Goal: Information Seeking & Learning: Learn about a topic

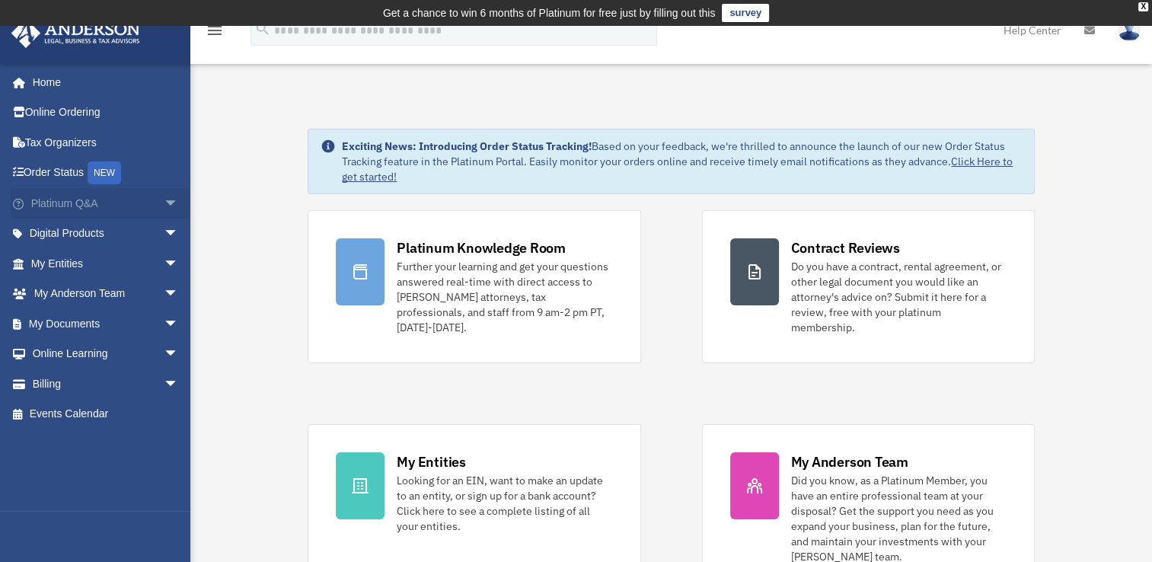
click at [164, 206] on span "arrow_drop_down" at bounding box center [179, 203] width 30 height 31
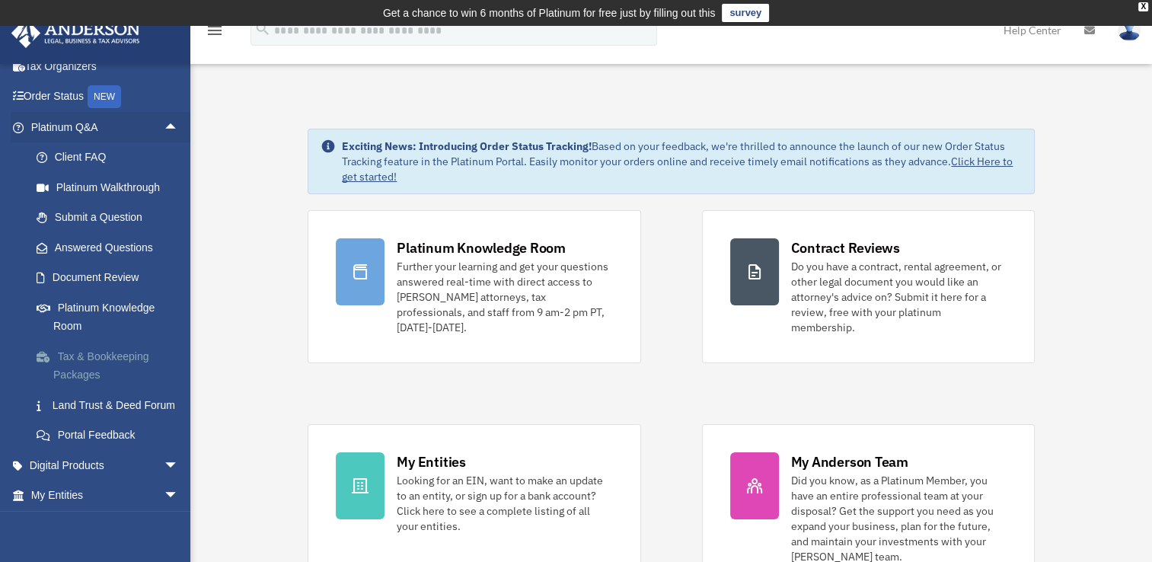
scroll to position [152, 0]
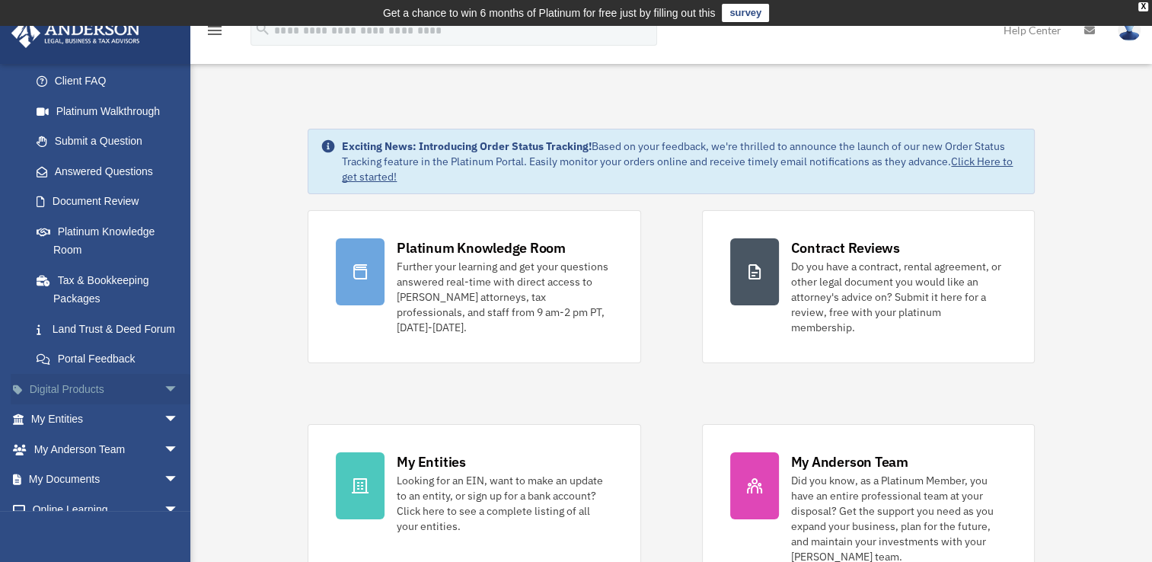
click at [164, 405] on span "arrow_drop_down" at bounding box center [179, 389] width 30 height 31
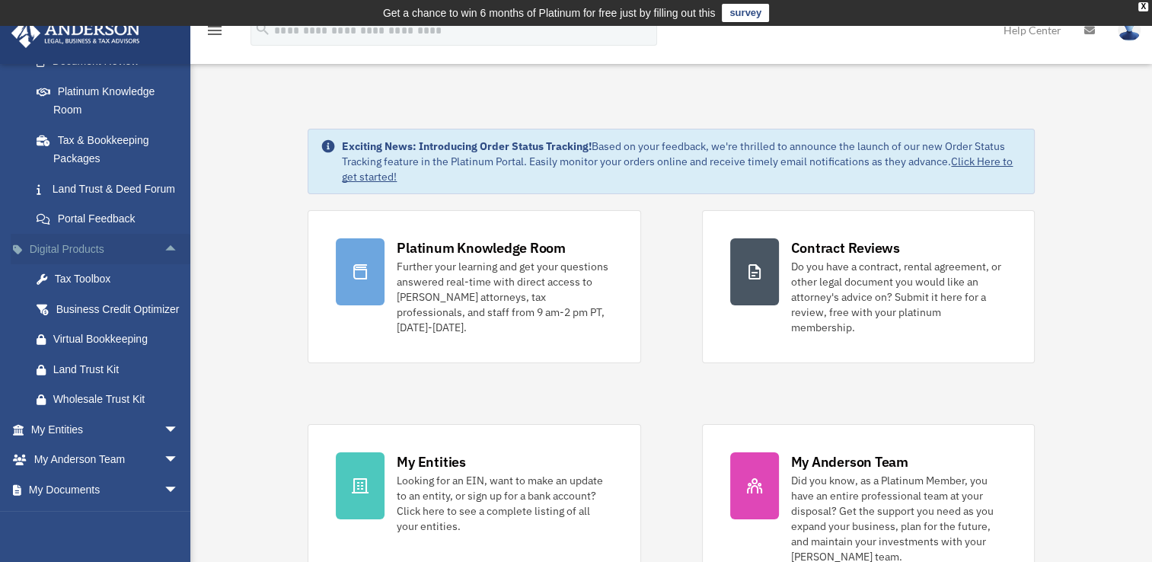
scroll to position [305, 0]
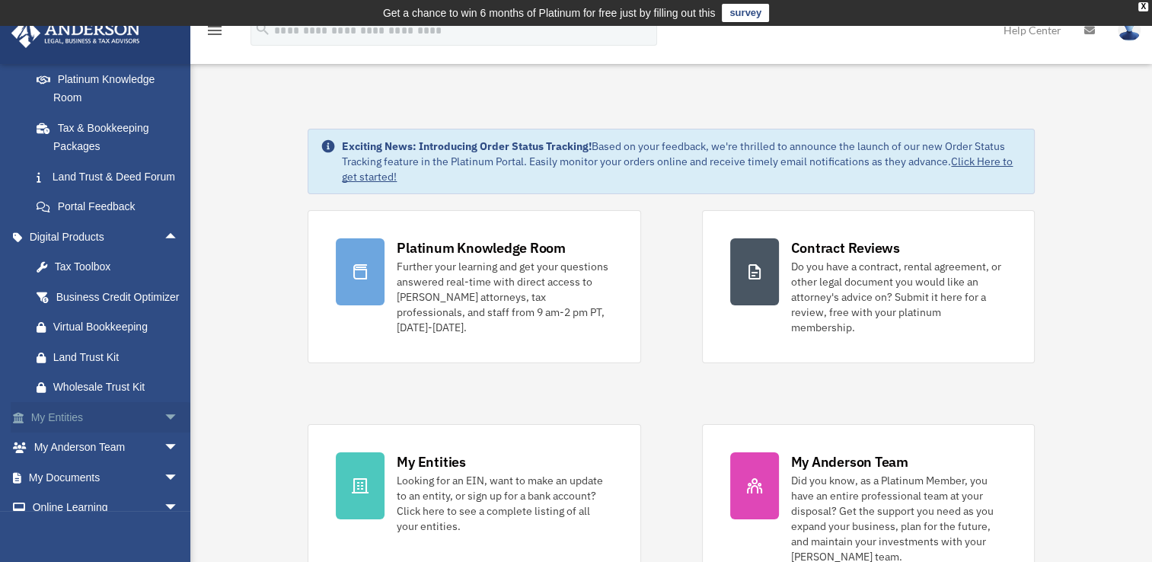
click at [164, 433] on span "arrow_drop_down" at bounding box center [179, 417] width 30 height 31
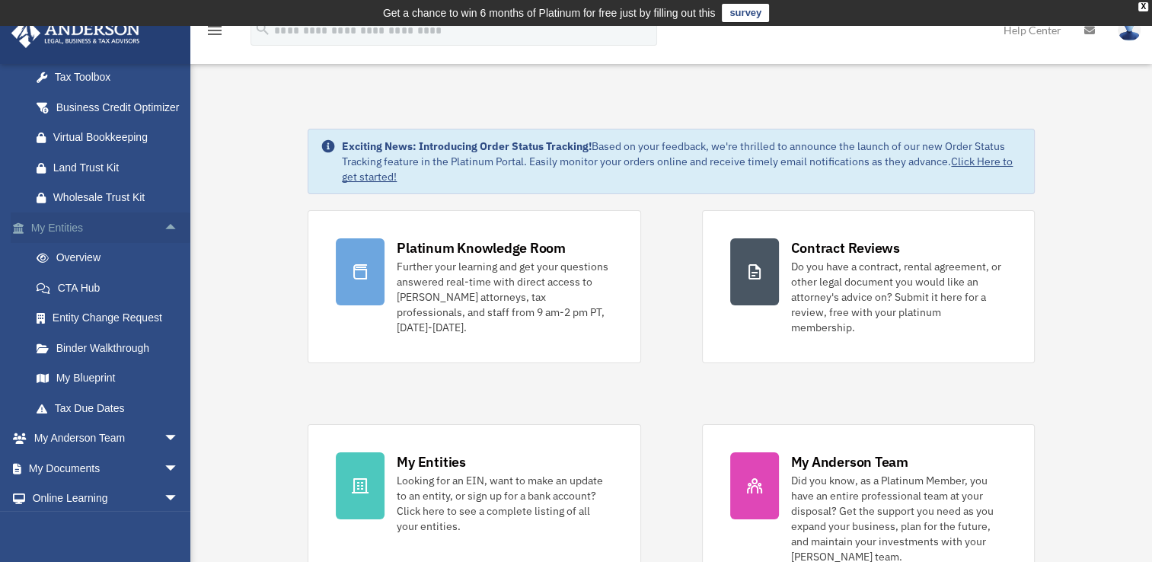
scroll to position [533, 0]
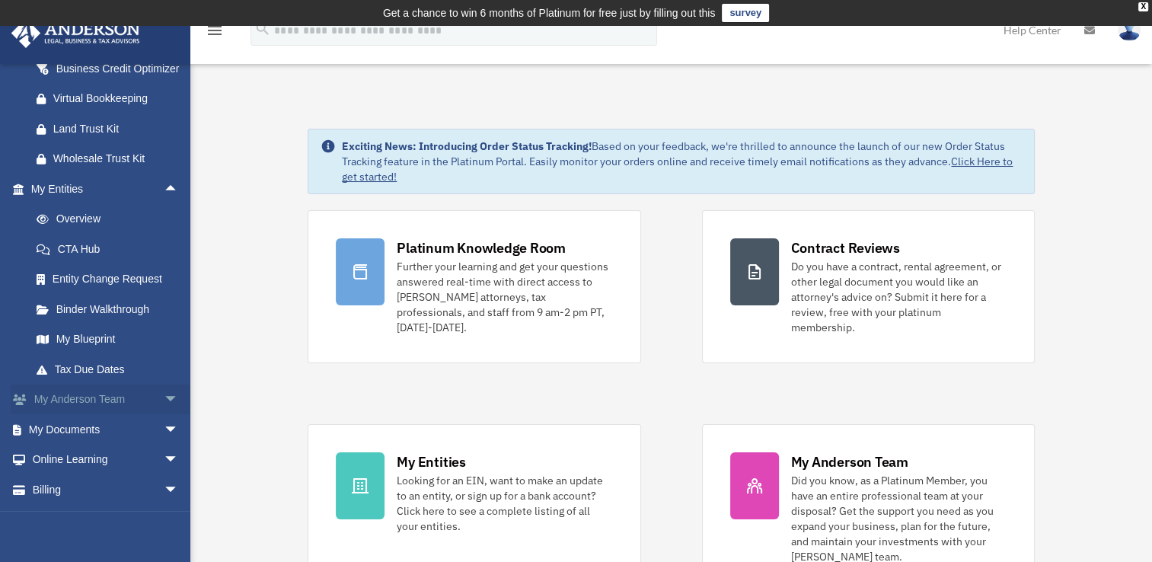
click at [164, 416] on span "arrow_drop_down" at bounding box center [179, 400] width 30 height 31
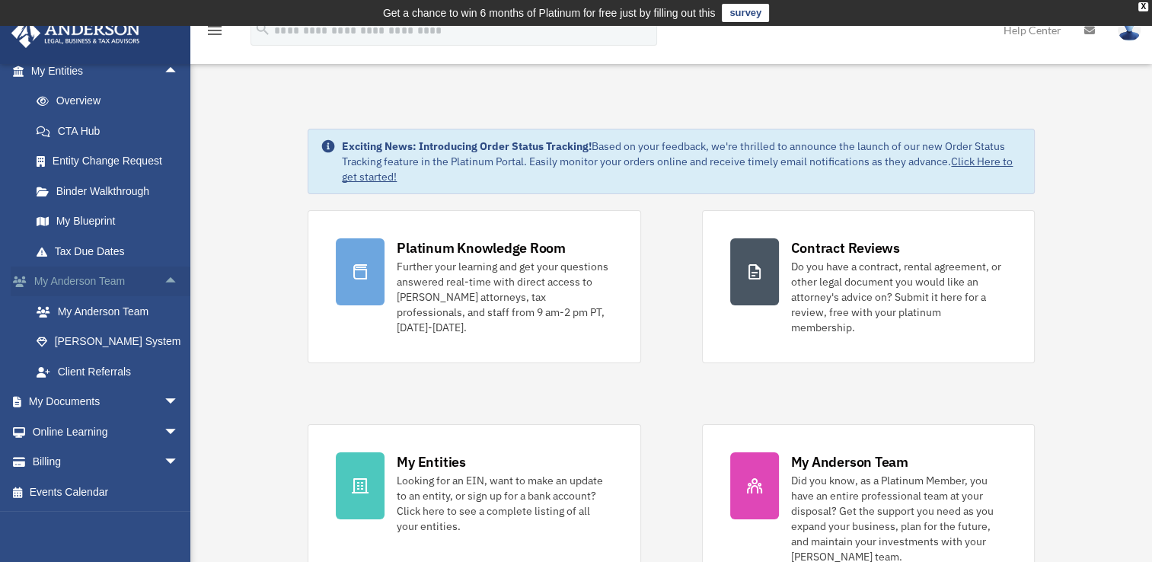
scroll to position [685, 0]
click at [168, 407] on span "arrow_drop_down" at bounding box center [179, 402] width 30 height 31
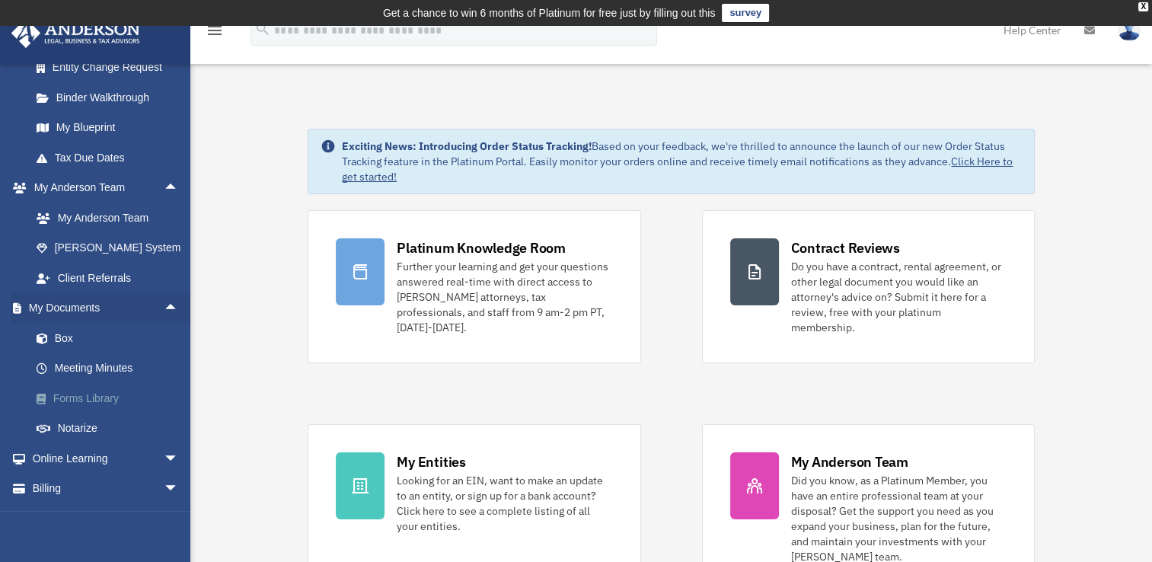
scroll to position [762, 0]
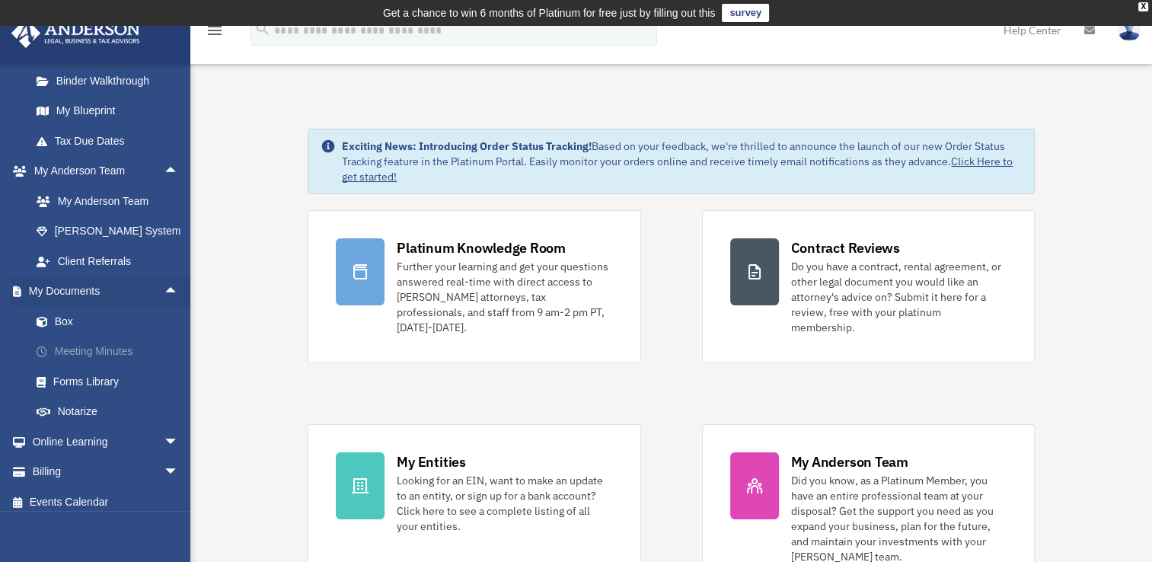
click at [145, 367] on link "Meeting Minutes" at bounding box center [111, 352] width 180 height 30
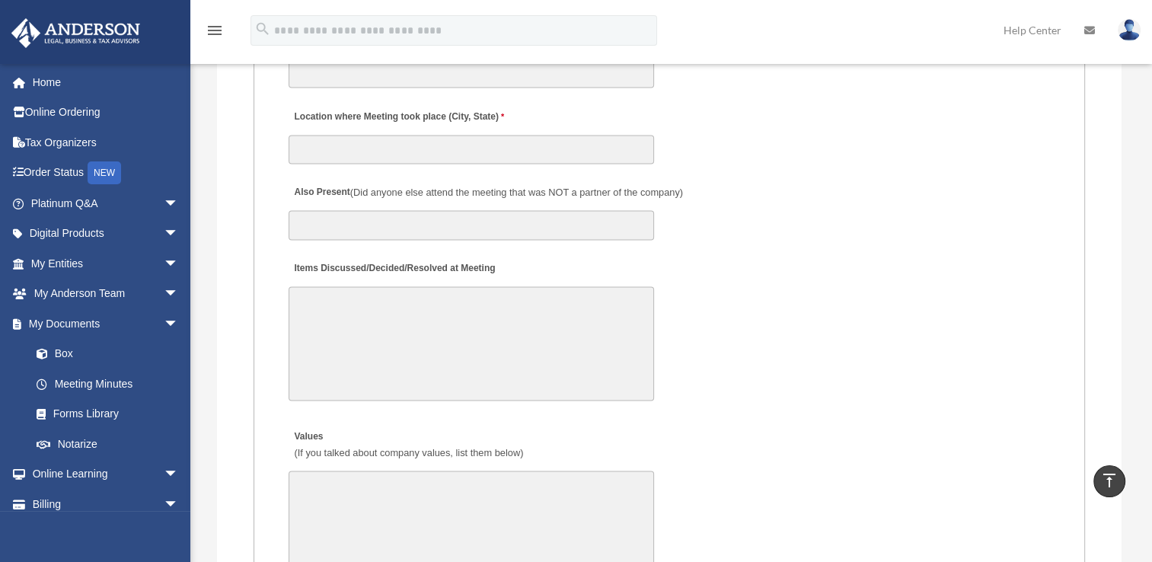
scroll to position [2361, 0]
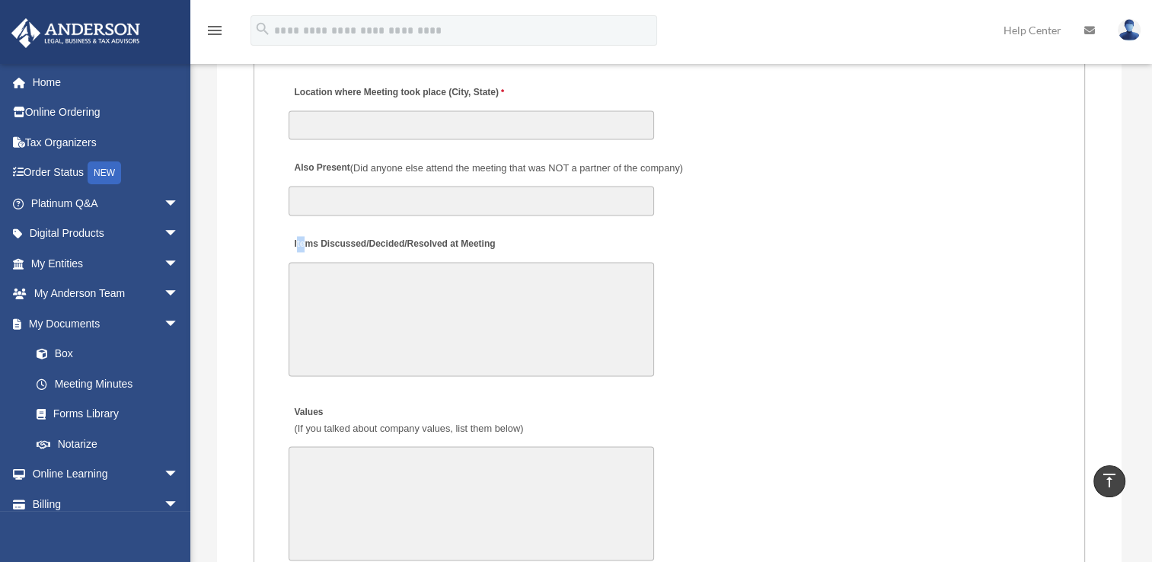
drag, startPoint x: 295, startPoint y: 236, endPoint x: 305, endPoint y: 235, distance: 9.2
click at [305, 235] on label "Items Discussed/Decided/Resolved at Meeting" at bounding box center [394, 245] width 210 height 21
drag, startPoint x: 305, startPoint y: 235, endPoint x: 295, endPoint y: 236, distance: 9.9
click at [295, 236] on label "Items Discussed/Decided/Resolved at Meeting" at bounding box center [394, 245] width 210 height 21
click at [295, 262] on textarea "Items Discussed/Decided/Resolved at Meeting" at bounding box center [472, 319] width 366 height 114
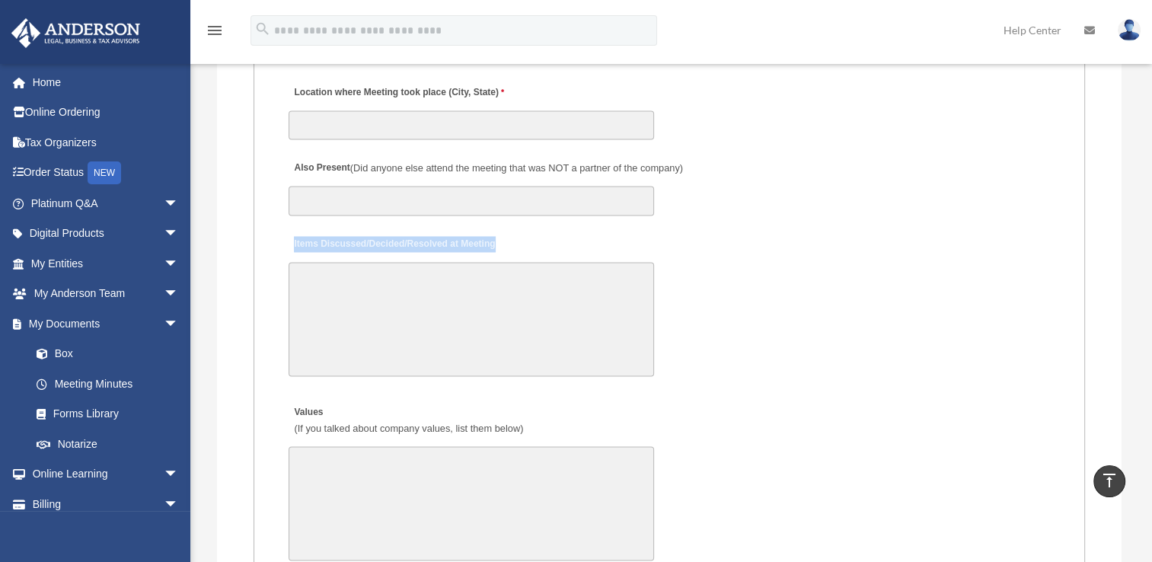
drag, startPoint x: 295, startPoint y: 236, endPoint x: 491, endPoint y: 241, distance: 196.6
click at [491, 241] on label "Items Discussed/Decided/Resolved at Meeting" at bounding box center [394, 245] width 210 height 21
click at [491, 262] on textarea "Items Discussed/Decided/Resolved at Meeting" at bounding box center [472, 319] width 366 height 114
copy label "Items Discussed/Decided/Resolved at Meeting"
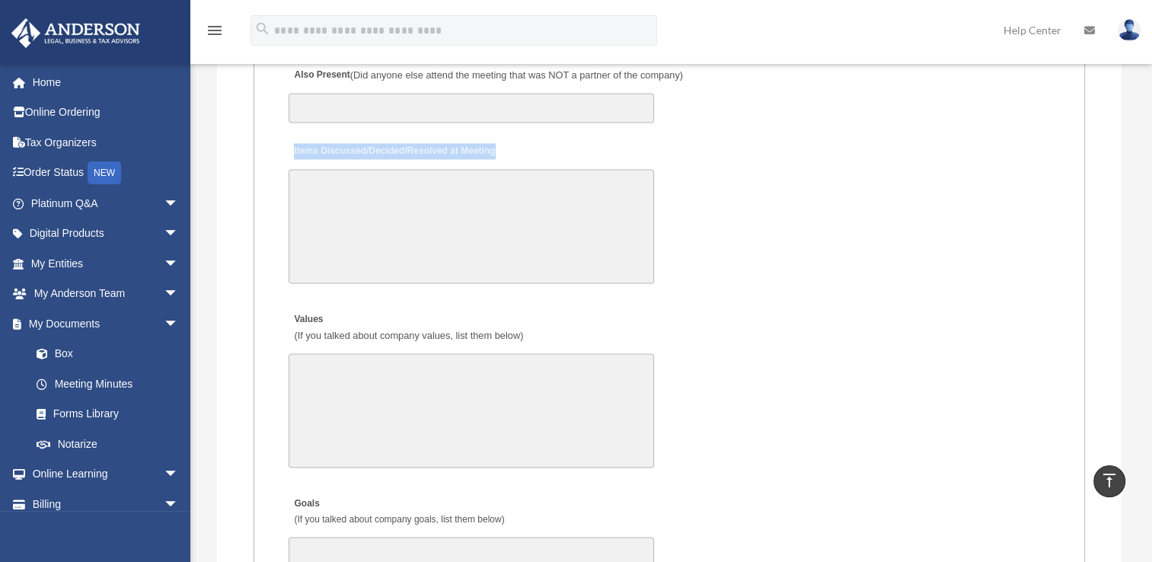
scroll to position [2437, 0]
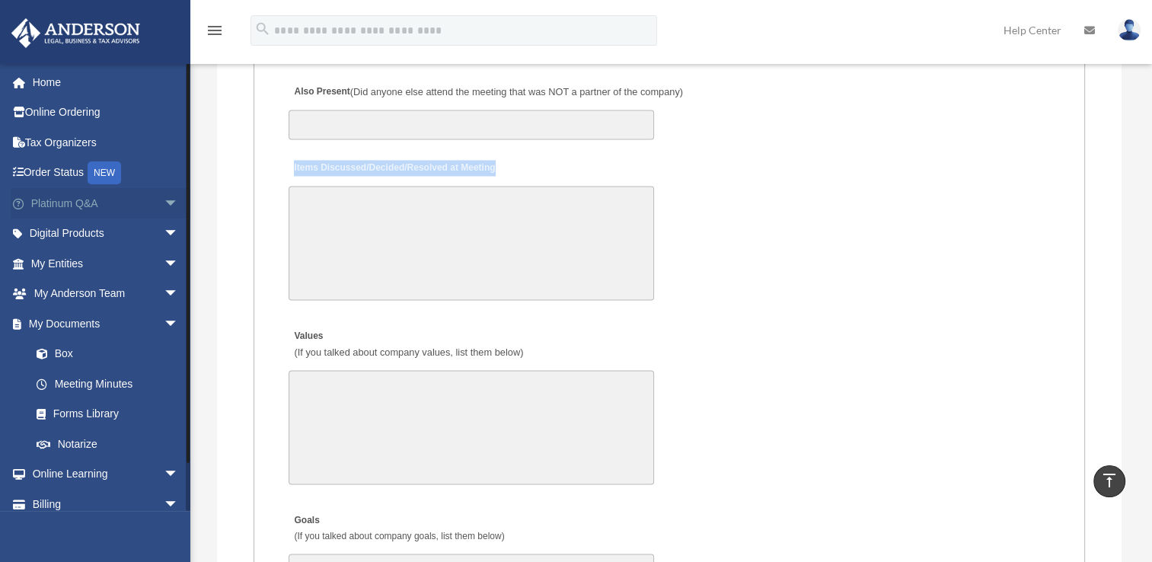
click at [164, 203] on span "arrow_drop_down" at bounding box center [179, 203] width 30 height 31
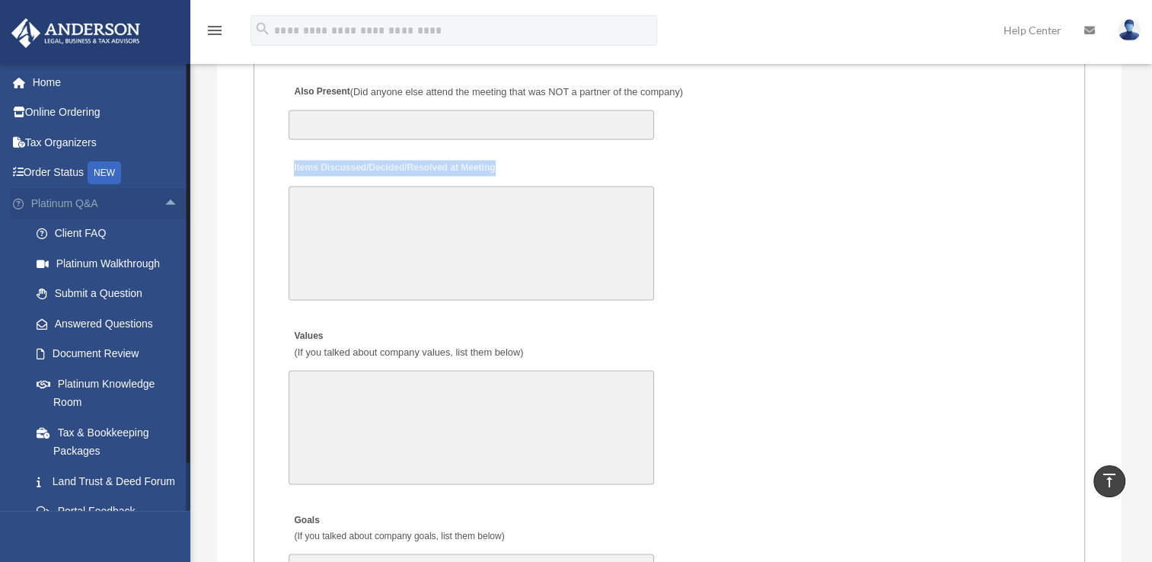
click at [88, 201] on link "Platinum Q&A arrow_drop_up" at bounding box center [106, 203] width 191 height 30
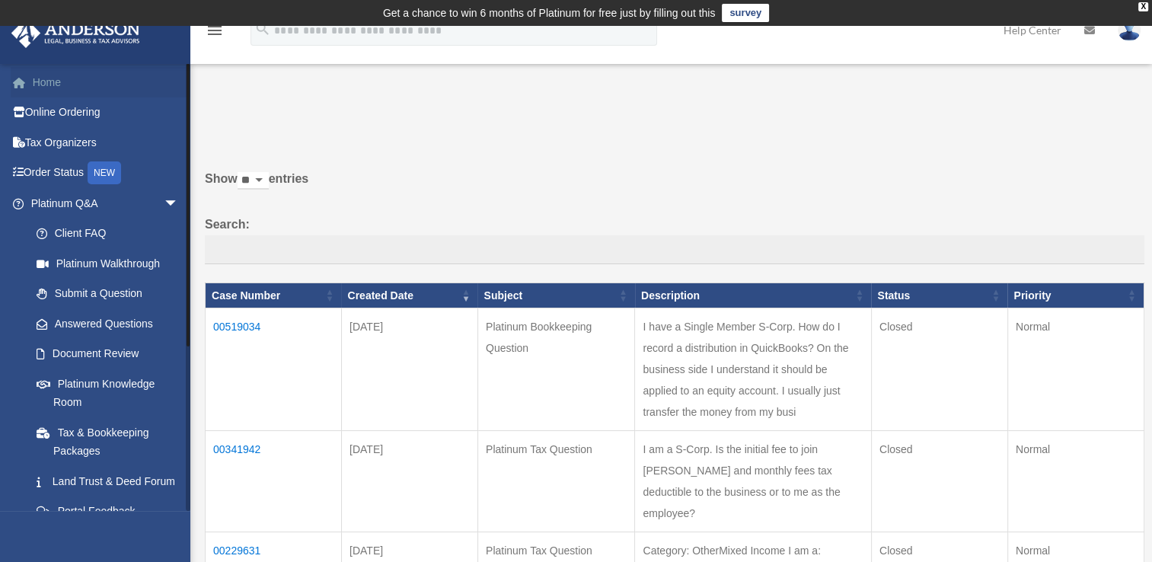
click at [73, 84] on link "Home" at bounding box center [106, 82] width 191 height 30
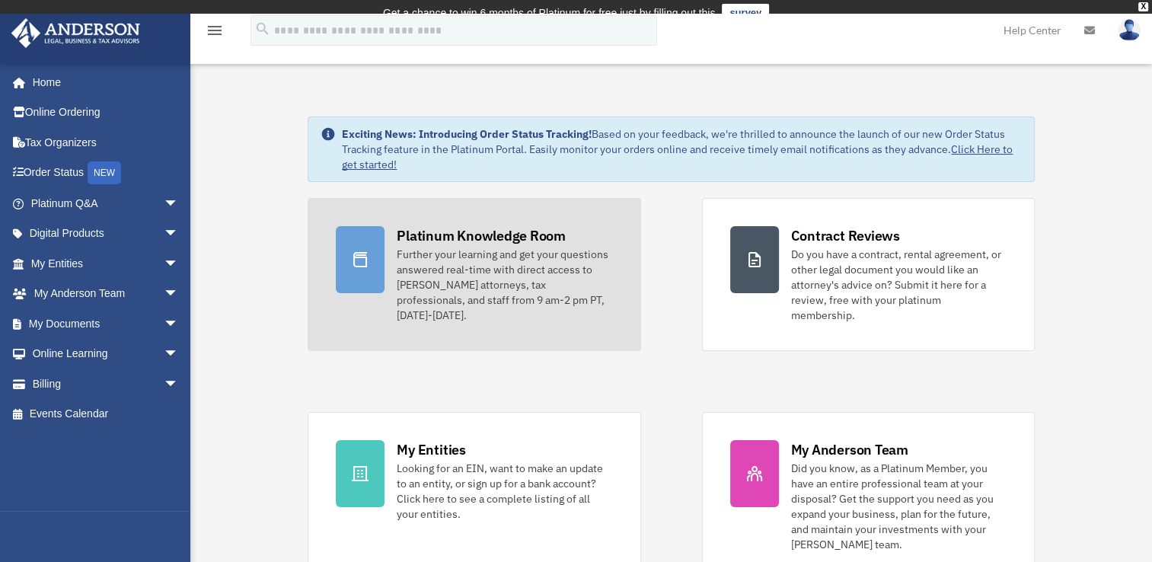
click at [516, 272] on div "Further your learning and get your questions answered real-time with direct acc…" at bounding box center [505, 285] width 216 height 76
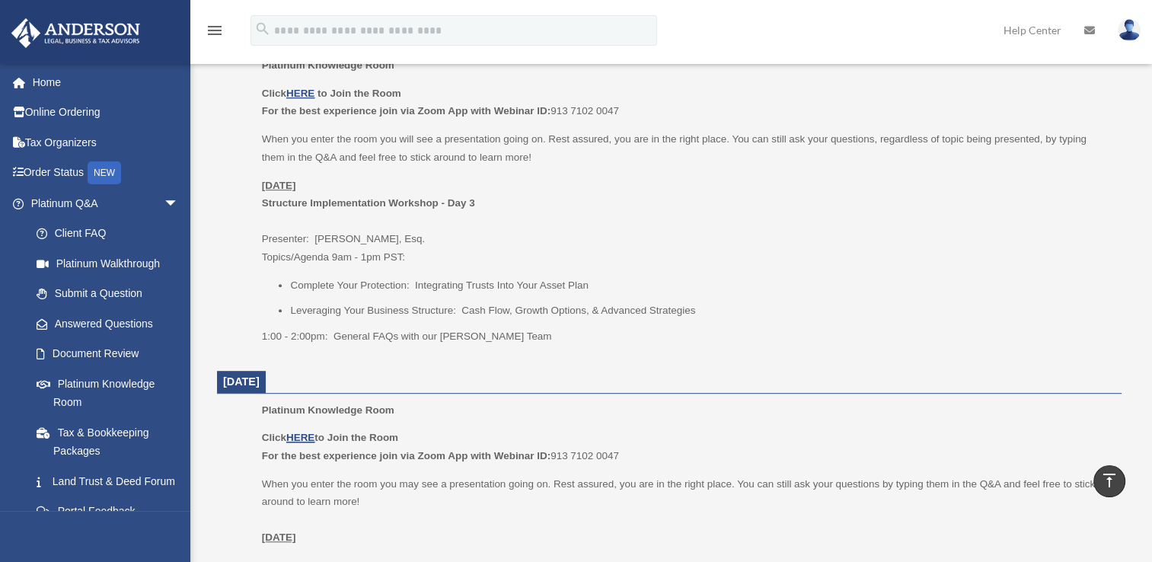
scroll to position [609, 0]
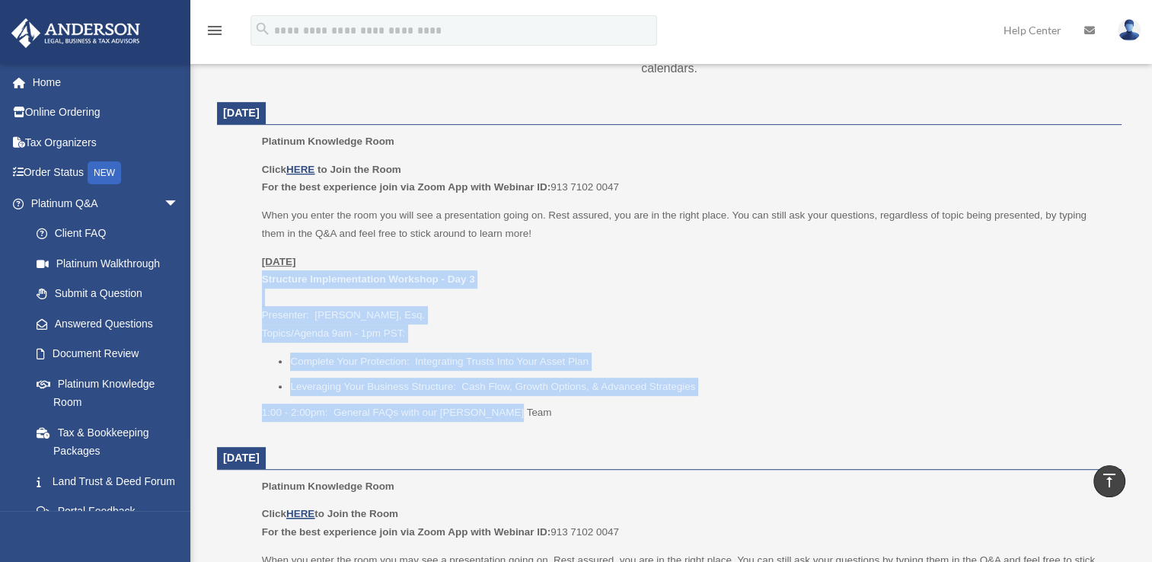
drag, startPoint x: 262, startPoint y: 279, endPoint x: 549, endPoint y: 404, distance: 313.4
click at [549, 404] on div "Click HERE to Join the Room For the best experience join via Zoom App with Webi…" at bounding box center [686, 291] width 849 height 261
copy div "Structure Implementation Workshop - Day 3 Presenter: Savannah Wallace, Esq. Top…"
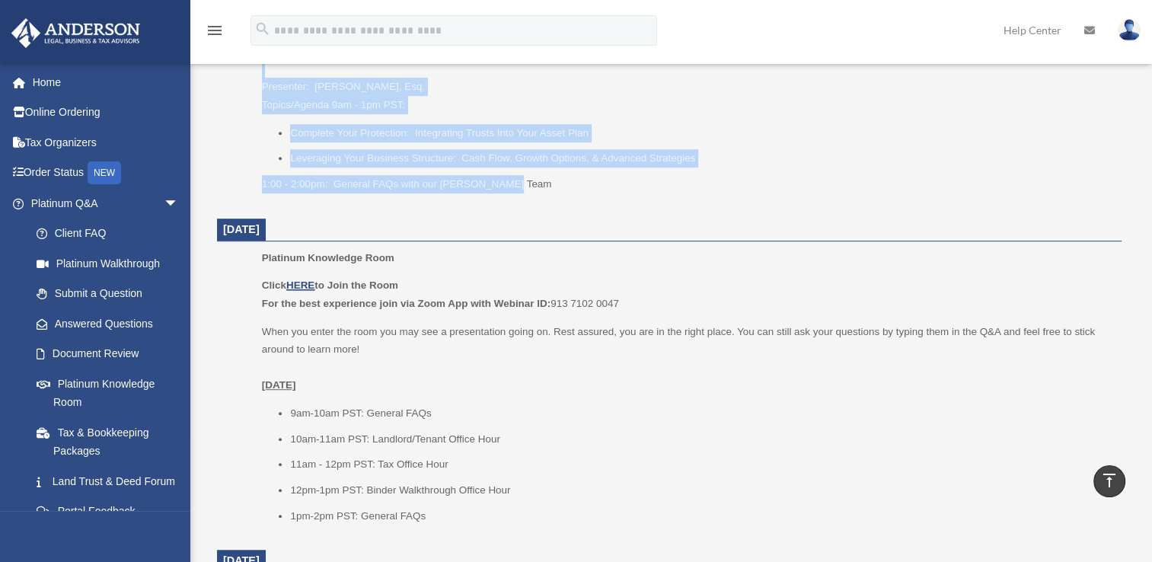
scroll to position [914, 0]
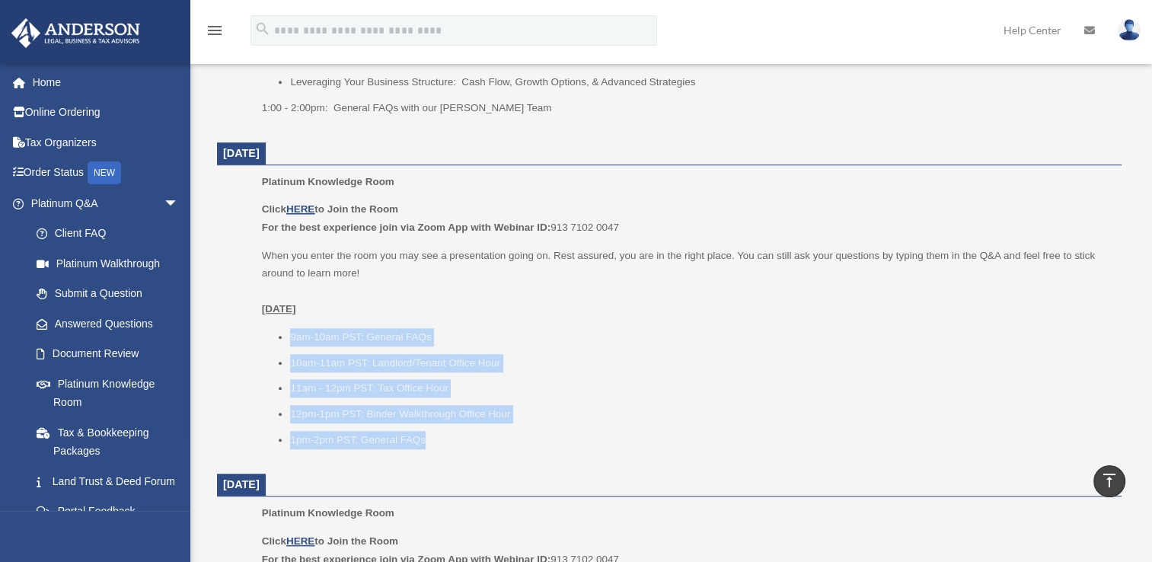
drag, startPoint x: 292, startPoint y: 336, endPoint x: 449, endPoint y: 427, distance: 181.6
click at [449, 427] on ul "9am-10am PST: General FAQs 10am-11am PST: Landlord/Tenant Office Hour 11am - 12…" at bounding box center [686, 388] width 849 height 120
copy ul "9am-10am PST: General FAQs 10am-11am PST: Landlord/Tenant Office Hour 11am - 12…"
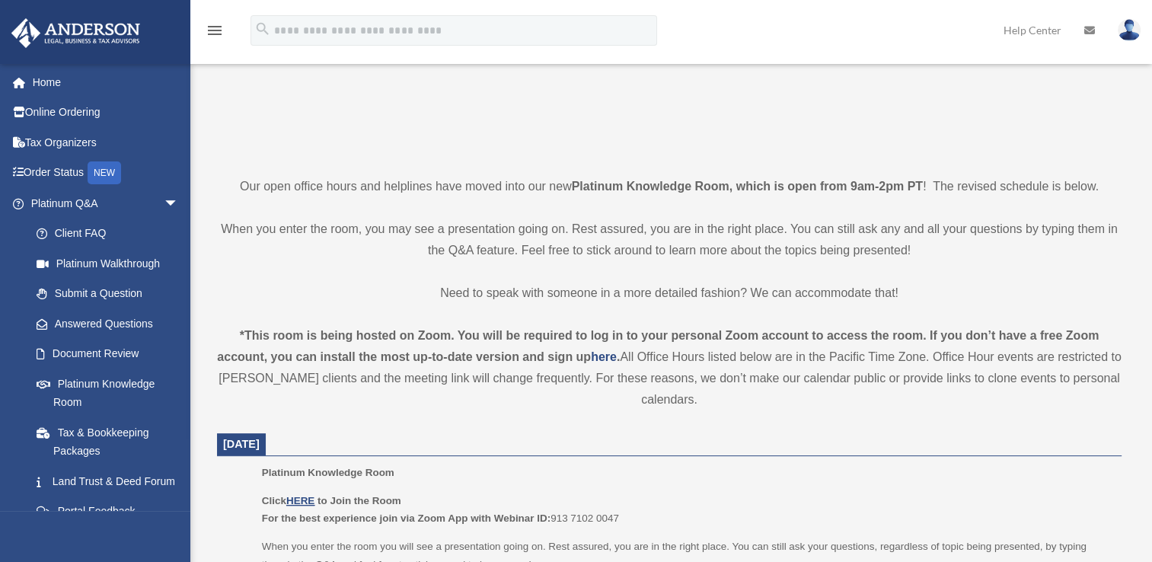
scroll to position [305, 0]
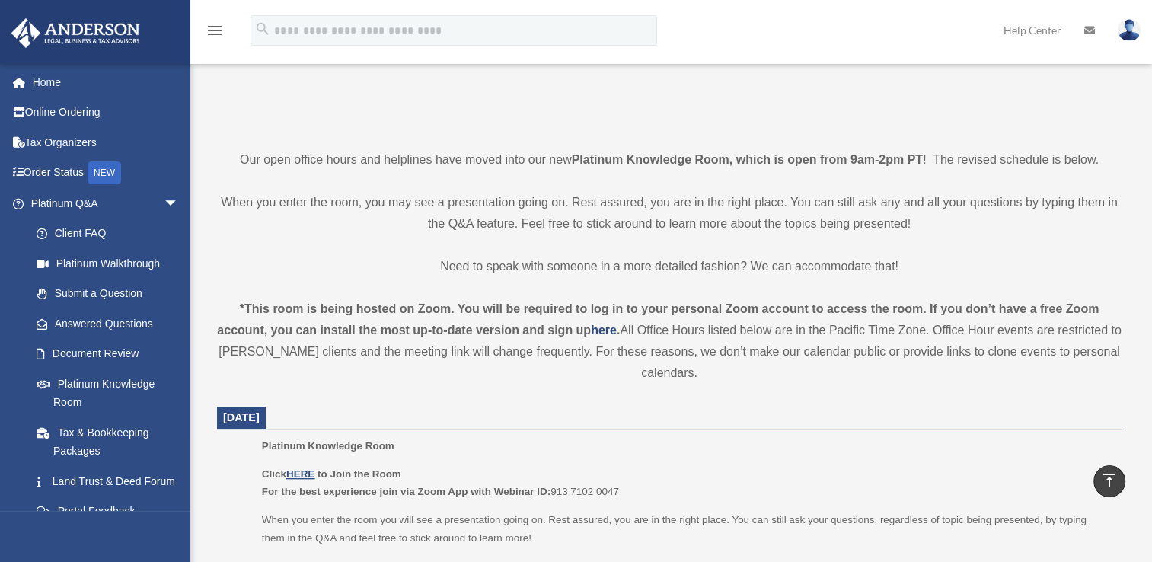
click at [754, 327] on div "*This room is being hosted on Zoom. You will be required to log in to your pers…" at bounding box center [669, 341] width 905 height 85
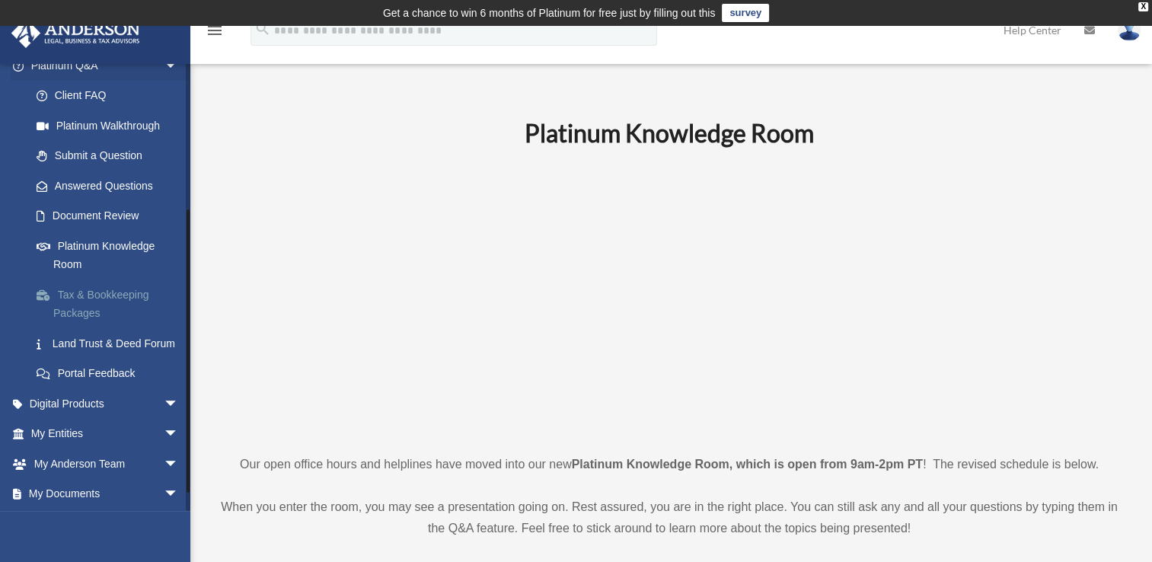
scroll to position [228, 0]
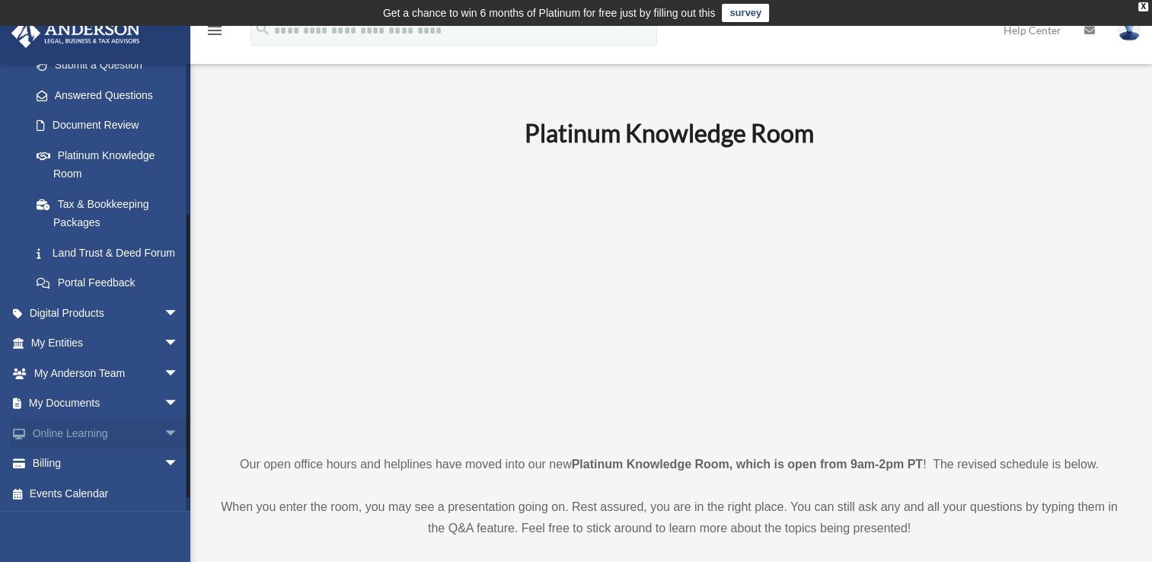
click at [164, 449] on span "arrow_drop_down" at bounding box center [179, 433] width 30 height 31
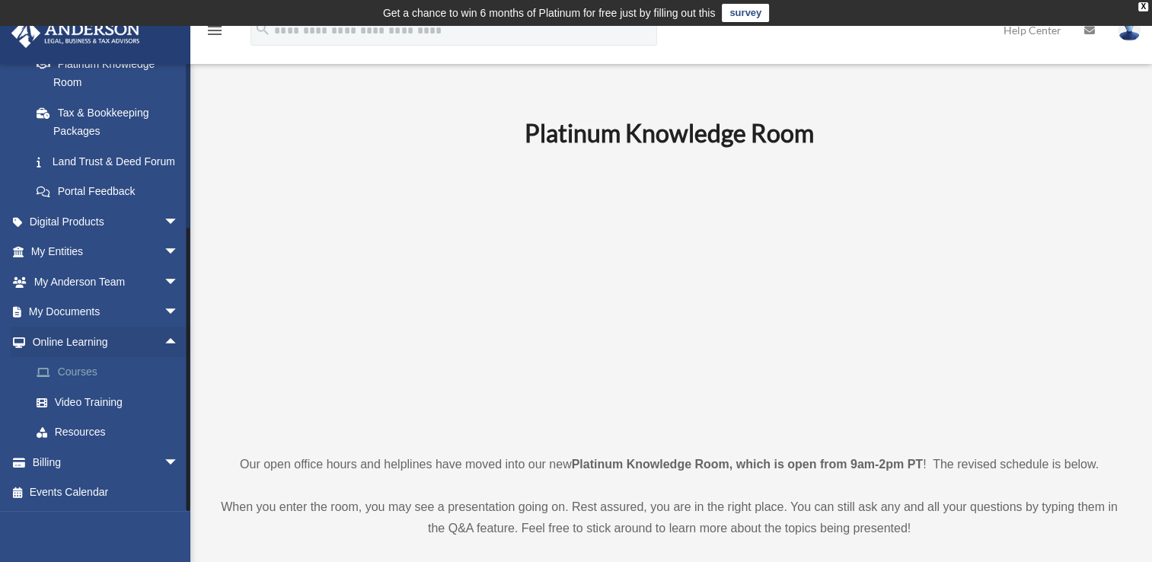
click at [110, 377] on link "Courses" at bounding box center [111, 372] width 180 height 30
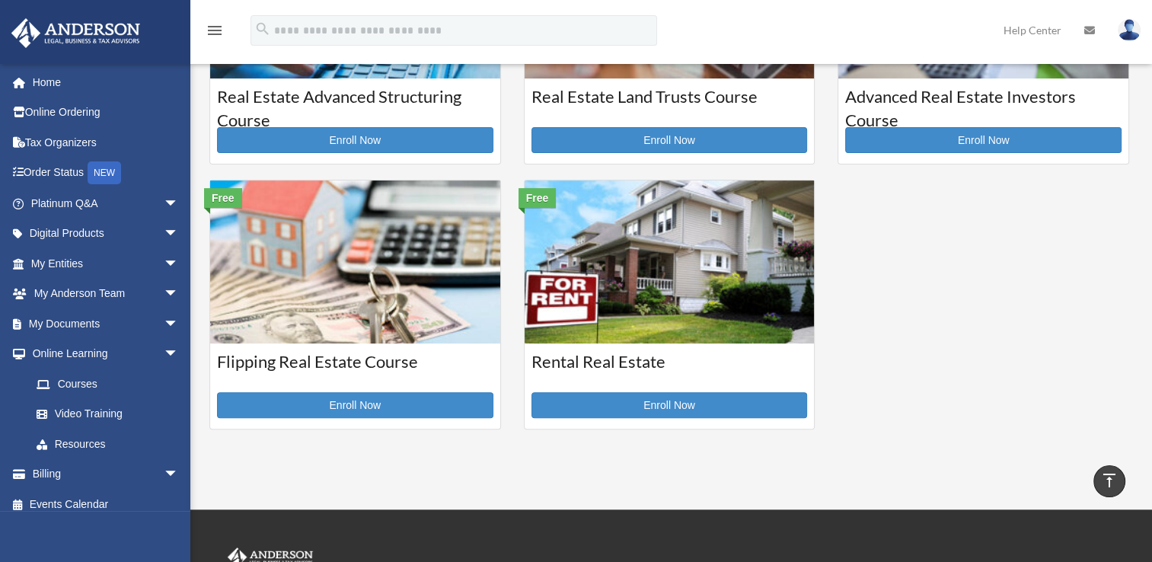
scroll to position [685, 0]
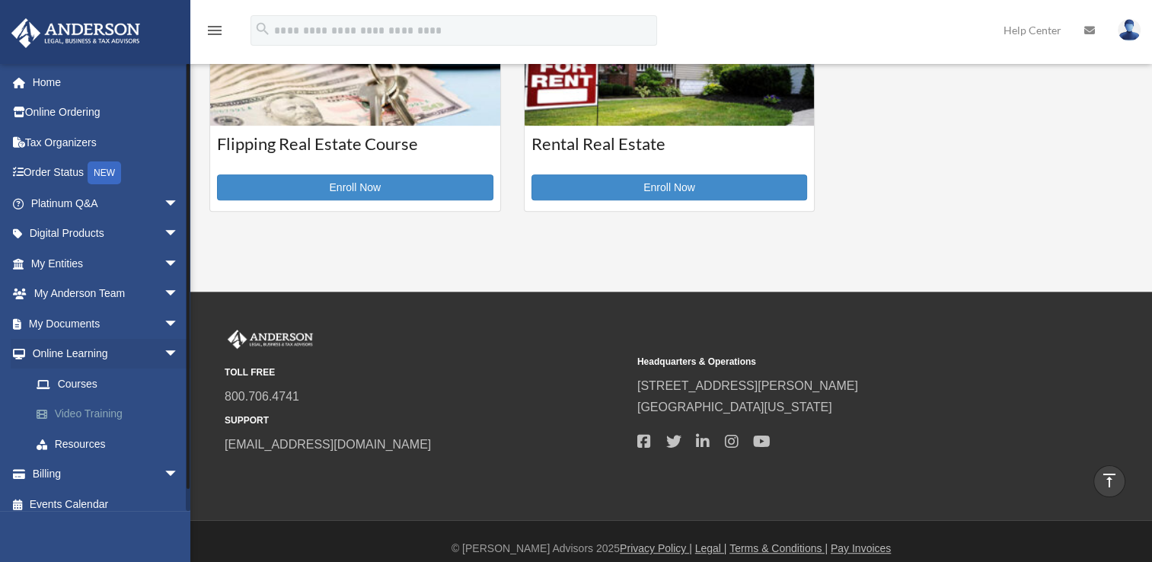
click at [123, 414] on link "Video Training" at bounding box center [111, 414] width 180 height 30
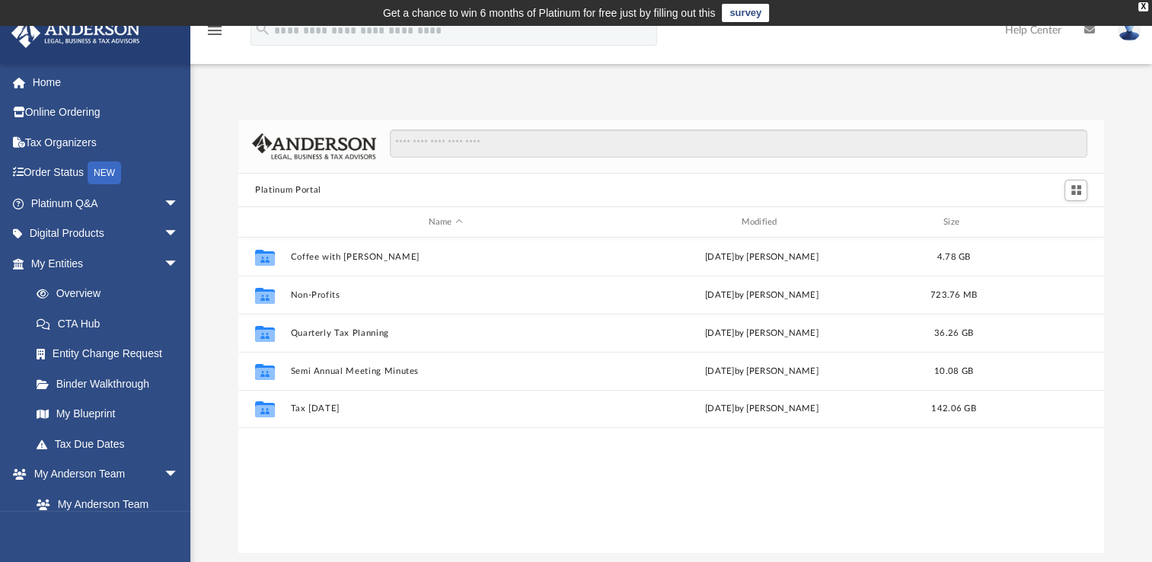
scroll to position [334, 853]
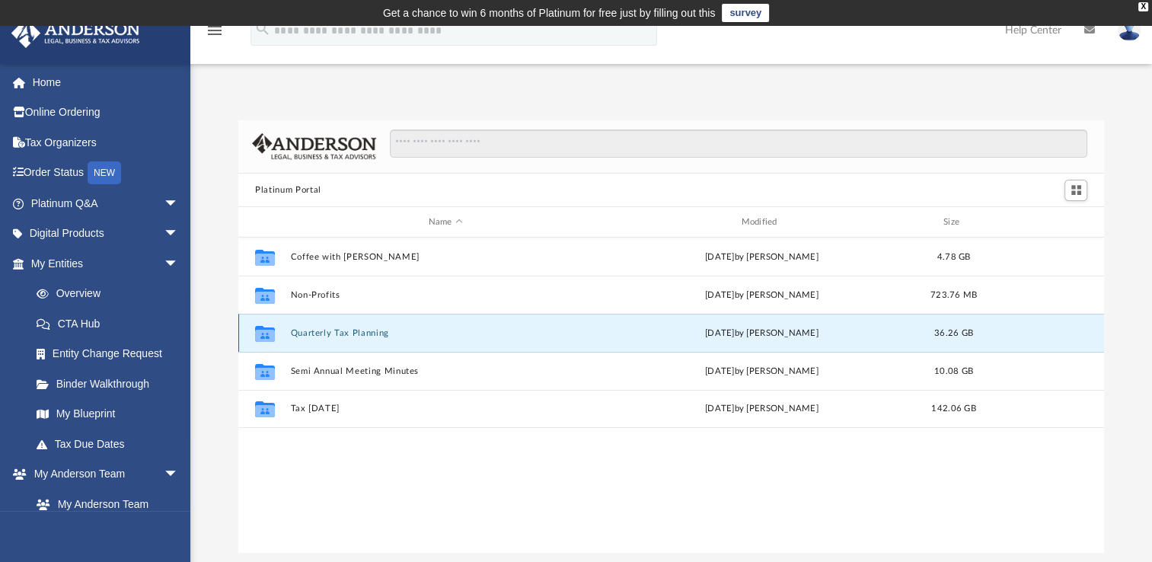
click at [344, 333] on button "Quarterly Tax Planning" at bounding box center [446, 333] width 310 height 10
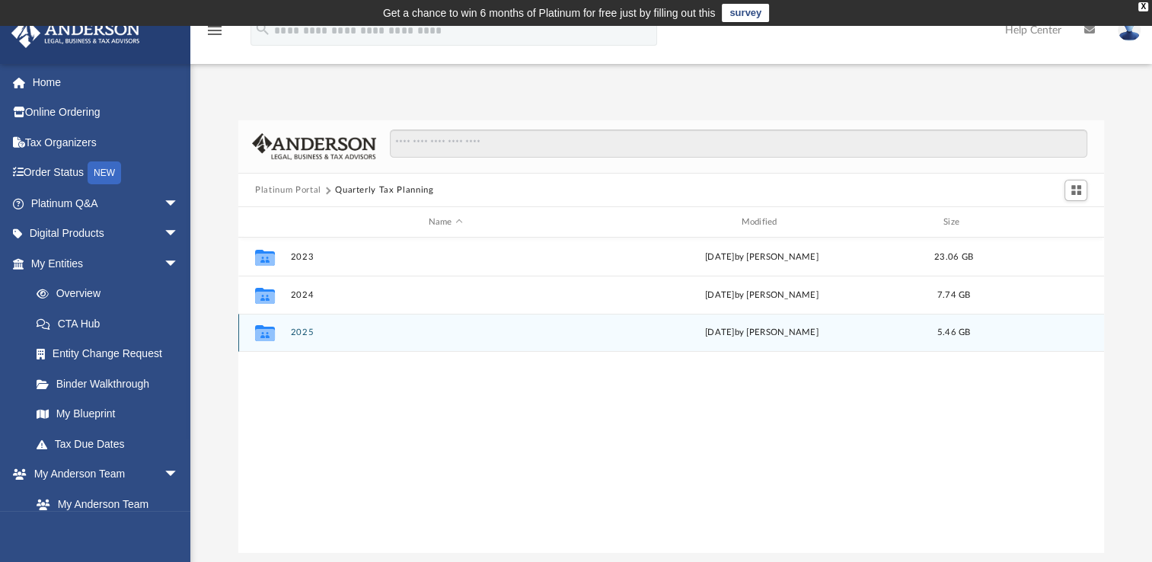
click at [309, 331] on button "2025" at bounding box center [446, 332] width 310 height 10
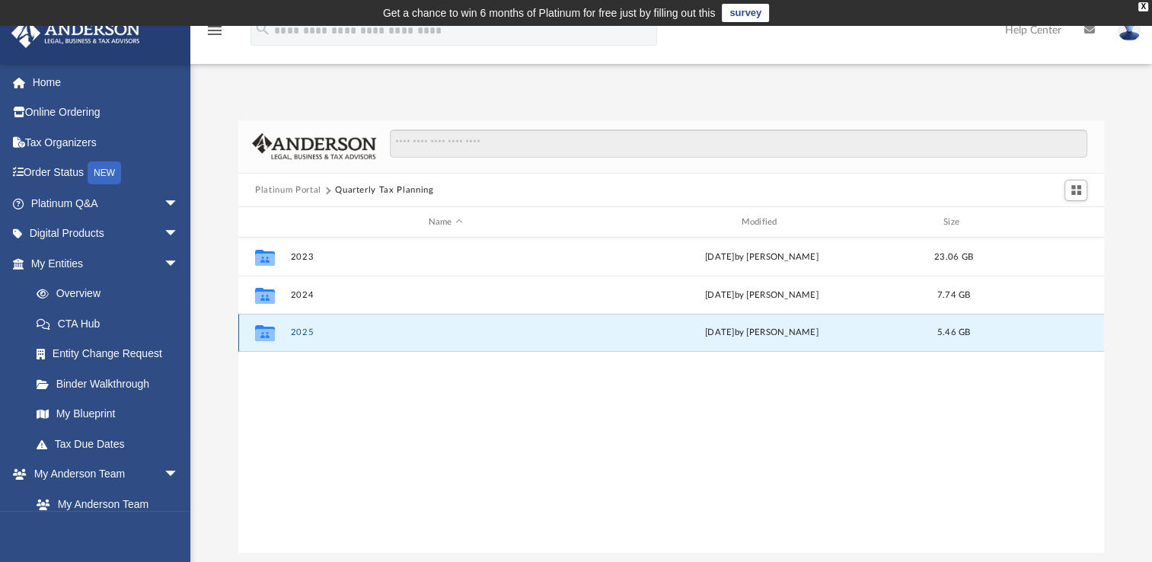
click at [309, 331] on button "2025" at bounding box center [446, 332] width 310 height 10
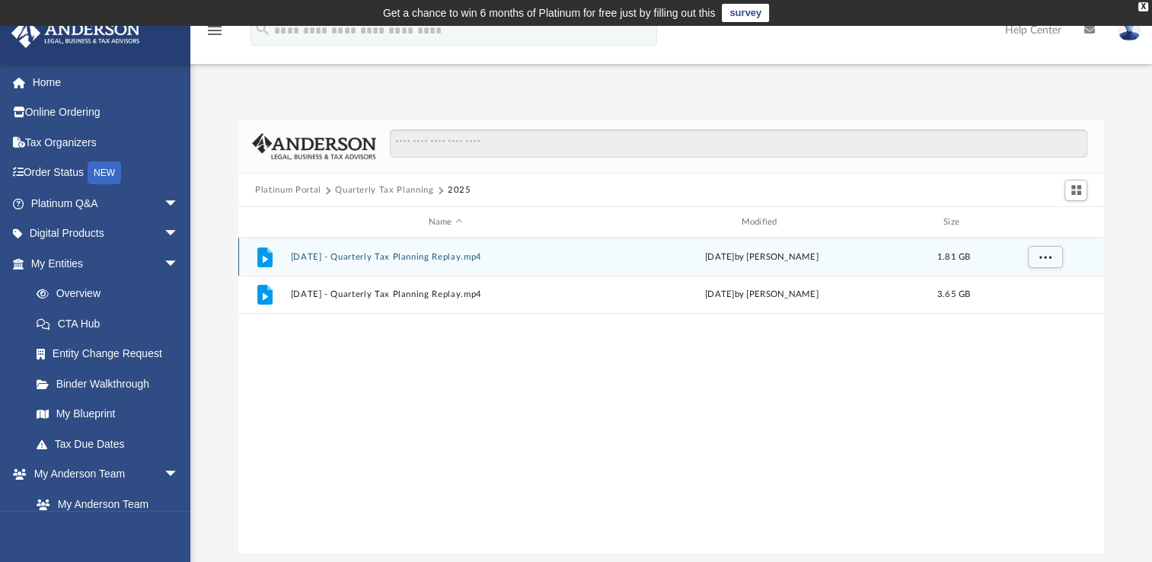
click at [432, 254] on button "[DATE] - Quarterly Tax Planning Replay.mp4" at bounding box center [446, 257] width 310 height 10
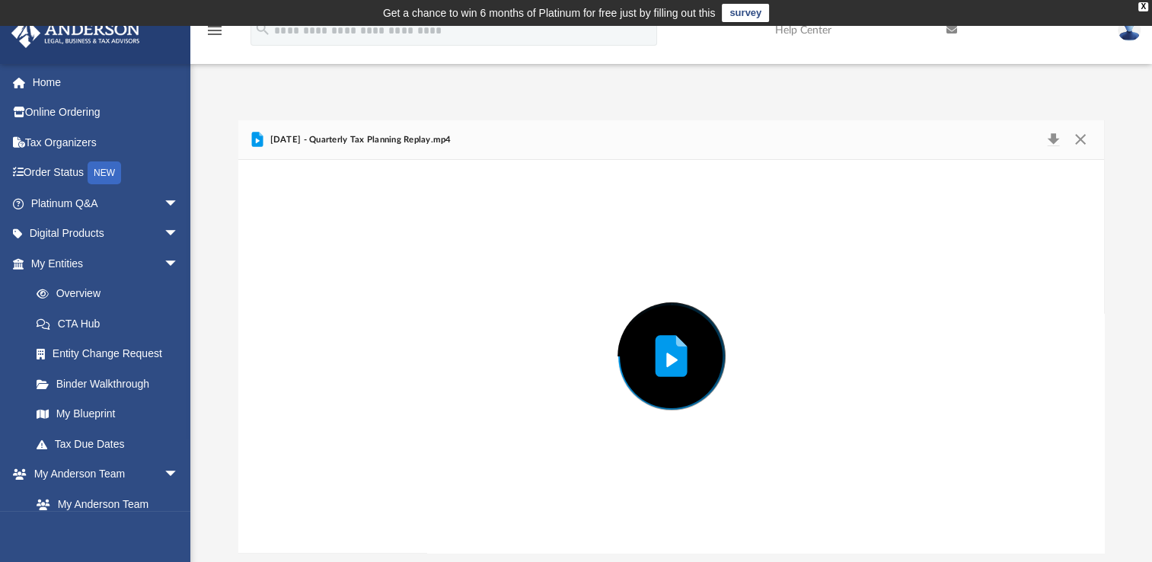
click at [432, 254] on div "Preview" at bounding box center [671, 356] width 866 height 393
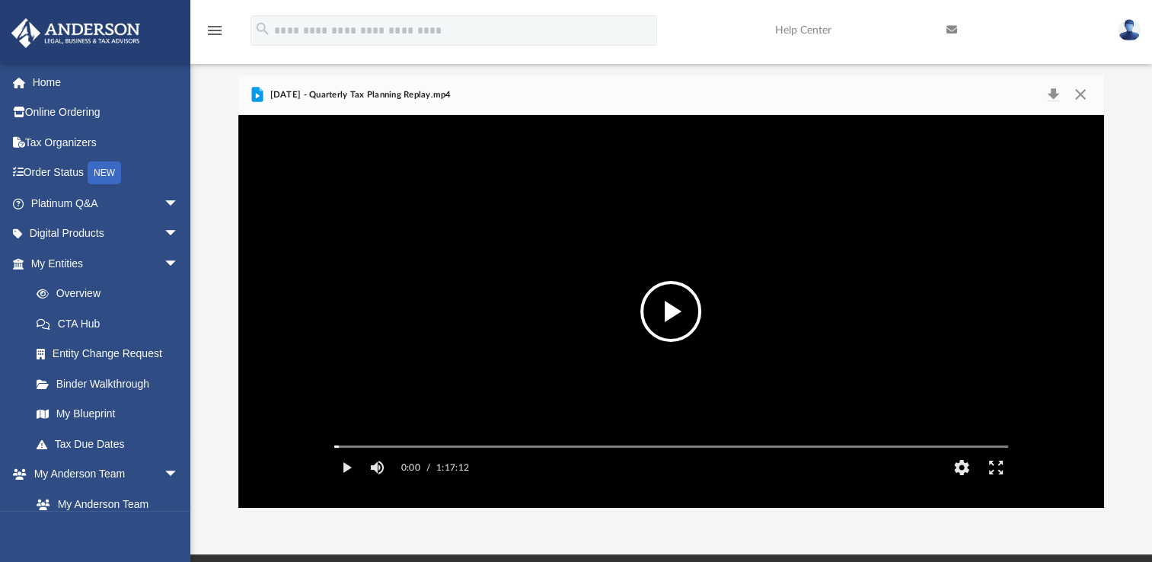
scroll to position [0, 0]
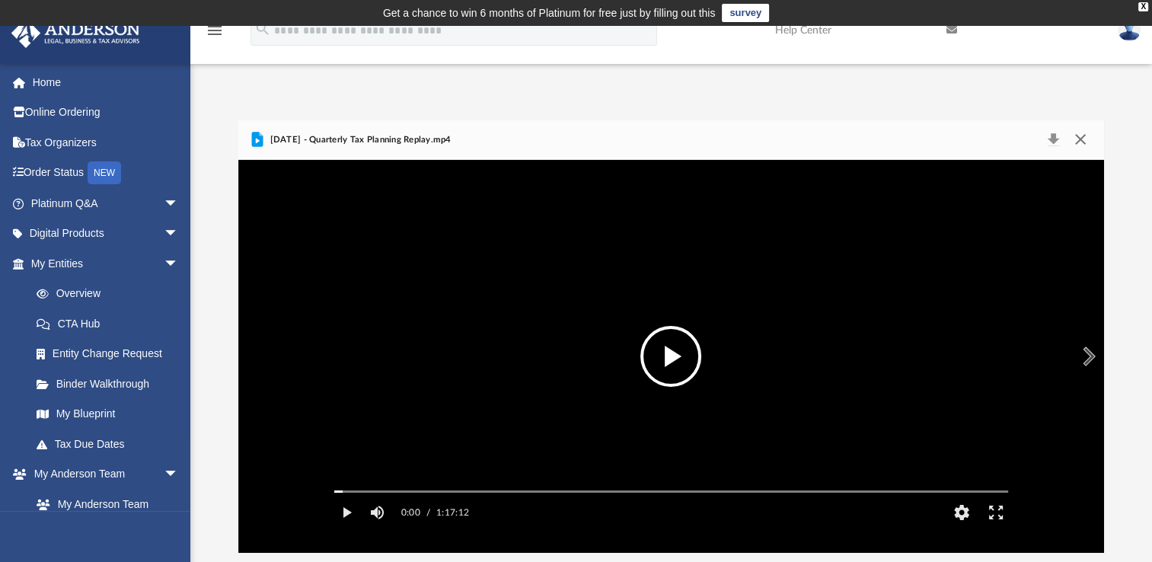
click at [1089, 137] on button "Close" at bounding box center [1079, 139] width 27 height 21
